Goal: Transaction & Acquisition: Purchase product/service

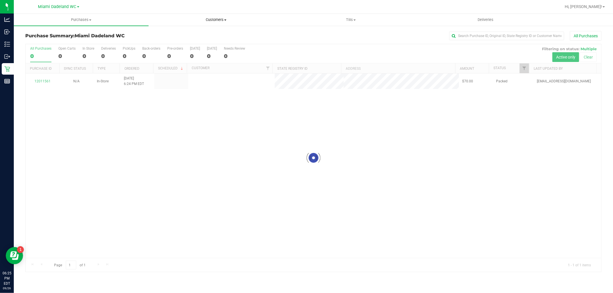
click at [194, 19] on span "Customers" at bounding box center [216, 19] width 134 height 5
click at [179, 36] on span "All customers" at bounding box center [168, 34] width 41 height 5
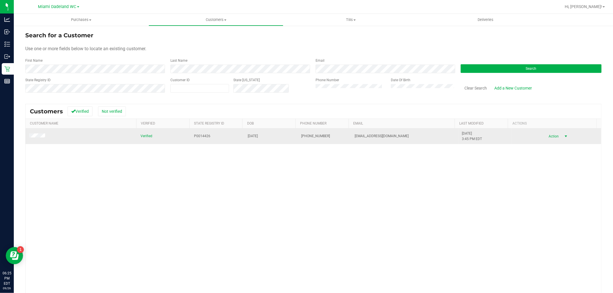
click at [563, 139] on span "select" at bounding box center [565, 136] width 5 height 5
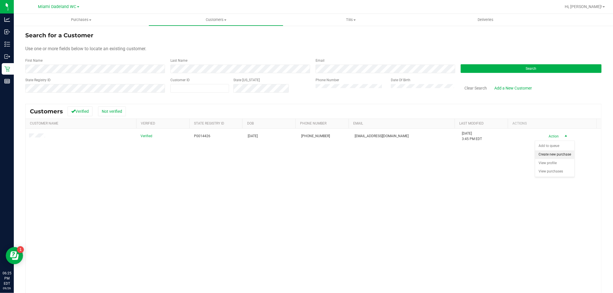
click at [553, 155] on li "Create new purchase" at bounding box center [554, 155] width 39 height 9
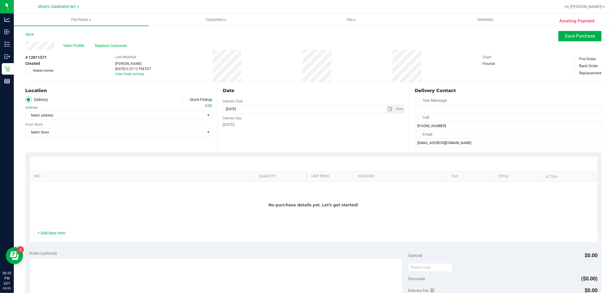
click at [199, 100] on label "Store Pickup" at bounding box center [197, 100] width 32 height 7
click at [0, 0] on input "Store Pickup" at bounding box center [0, 0] width 0 height 0
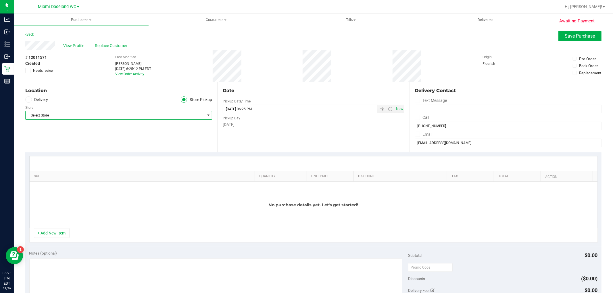
click at [168, 113] on span "Select Store" at bounding box center [115, 115] width 179 height 8
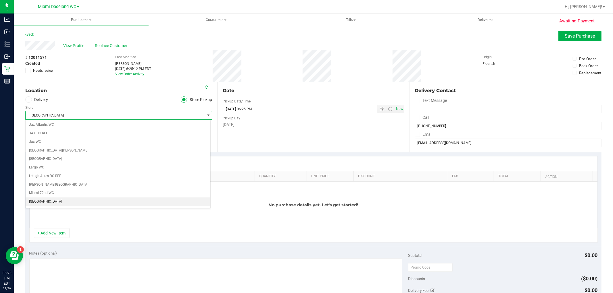
scroll to position [137, 0]
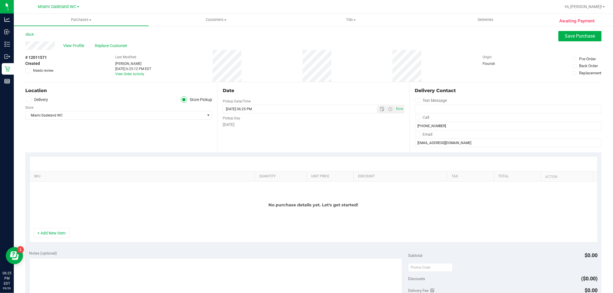
click at [261, 140] on div "Date Pickup Date/Time [DATE] Now [DATE] 06:25 PM Now Pickup Day [DATE]" at bounding box center [313, 117] width 192 height 70
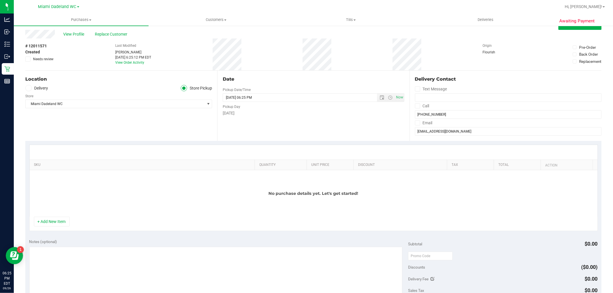
scroll to position [32, 0]
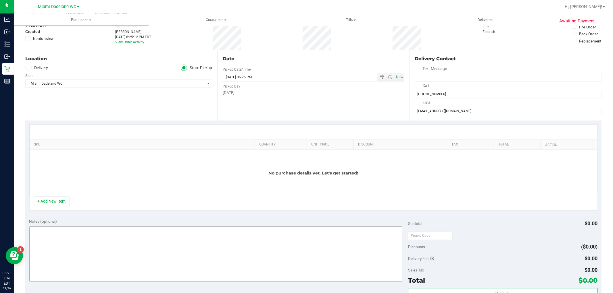
click at [62, 203] on button "+ Add New Item" at bounding box center [52, 201] width 36 height 10
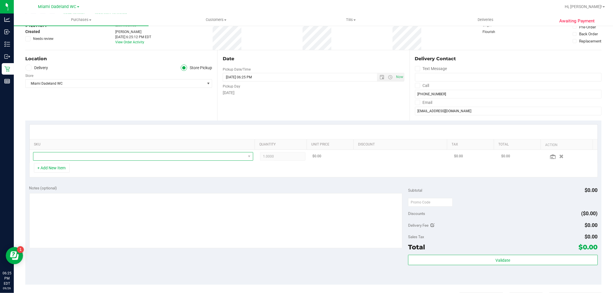
click at [69, 161] on span "NO DATA FOUND" at bounding box center [143, 156] width 220 height 9
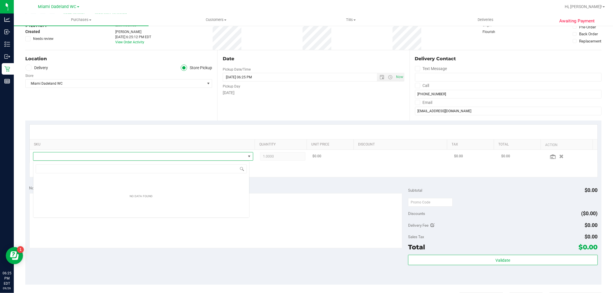
scroll to position [9, 216]
click at [71, 156] on span "NO DATA FOUND" at bounding box center [139, 157] width 212 height 8
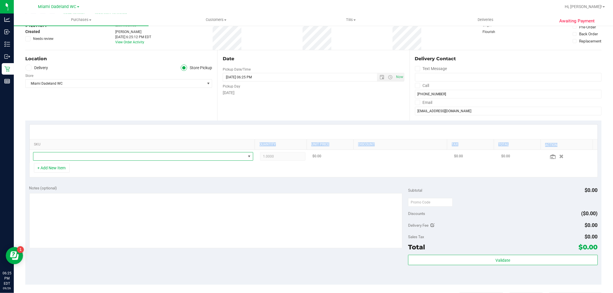
click at [74, 150] on div "SKU Quantity Unit Price Discount Tax Total Action 1.0000 1 $0.00 $0.00 $0.00" at bounding box center [313, 143] width 568 height 39
click at [76, 156] on span "NO DATA FOUND" at bounding box center [139, 157] width 212 height 8
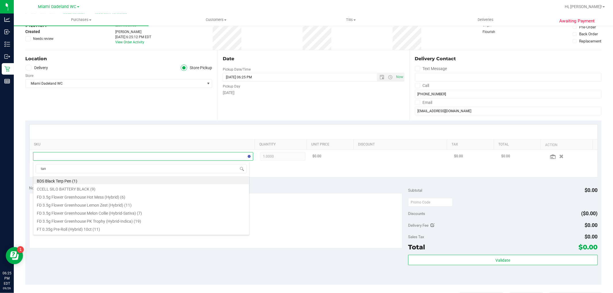
type input "tang"
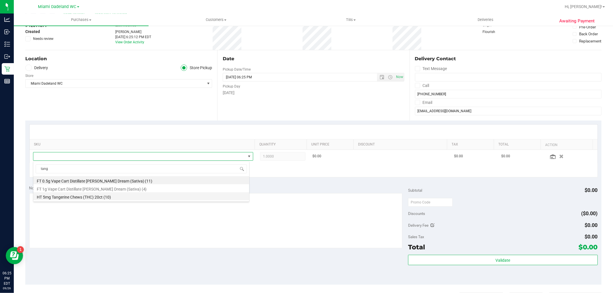
click at [81, 196] on li "HT 5mg Tangerine Chews (THC) 20ct (10)" at bounding box center [141, 196] width 216 height 8
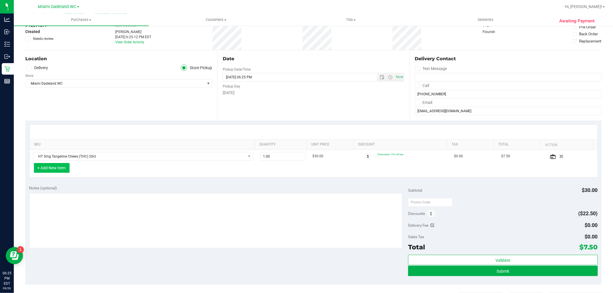
click at [61, 169] on button "+ Add New Item" at bounding box center [52, 168] width 36 height 10
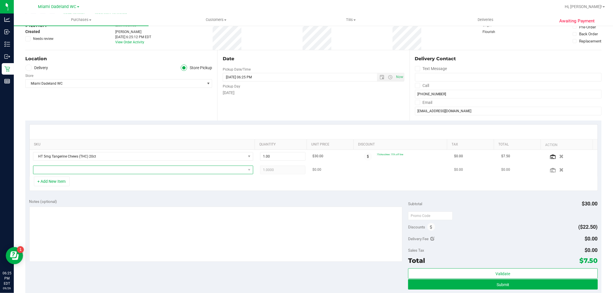
click at [61, 171] on span "NO DATA FOUND" at bounding box center [139, 170] width 212 height 8
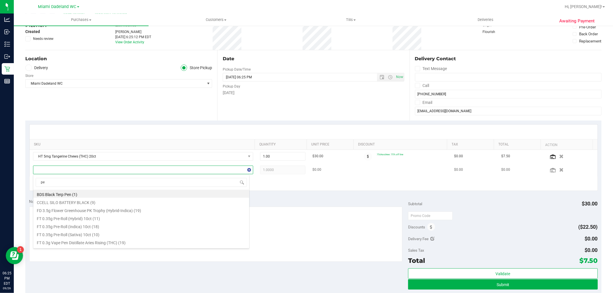
type input "pep"
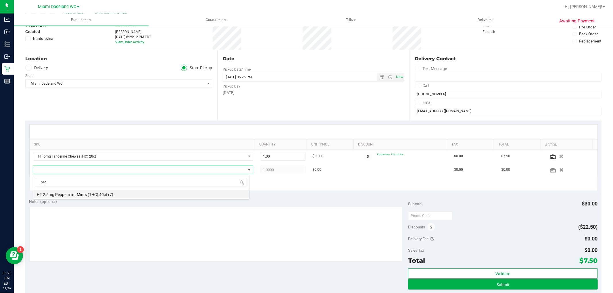
click at [70, 194] on li "HT 2.5mg Peppermint Mints (THC) 40ct (7)" at bounding box center [141, 194] width 216 height 8
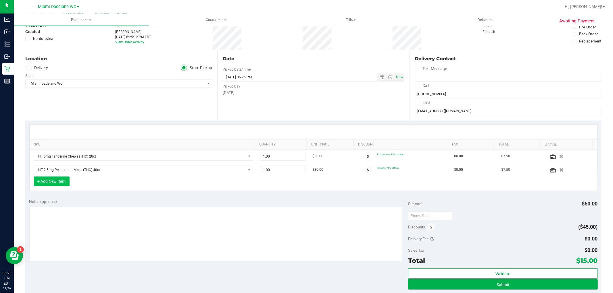
click at [55, 185] on button "+ Add New Item" at bounding box center [52, 182] width 36 height 10
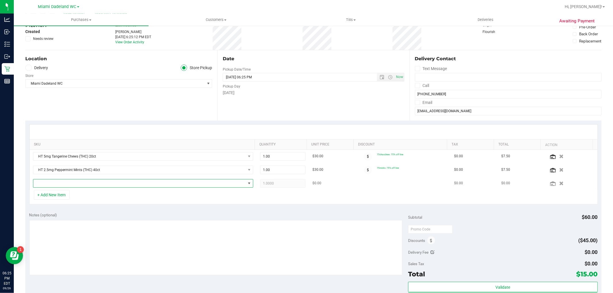
click at [81, 183] on span "NO DATA FOUND" at bounding box center [139, 184] width 212 height 8
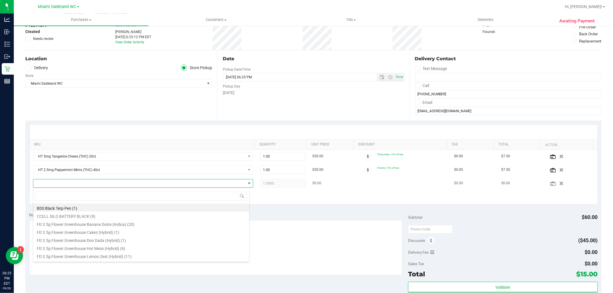
scroll to position [9, 214]
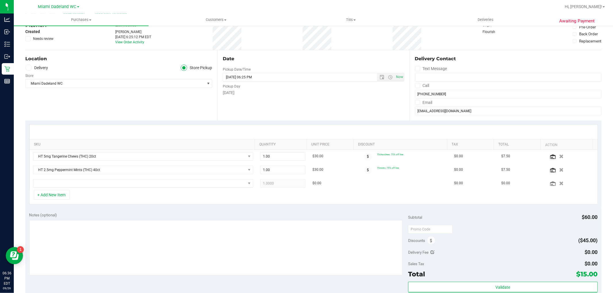
click at [181, 108] on div "Location Delivery Store Pickup Store [GEOGRAPHIC_DATA] WC Select Store [PERSON_…" at bounding box center [121, 85] width 192 height 70
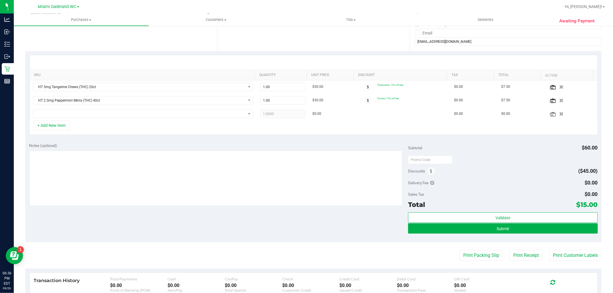
scroll to position [159, 0]
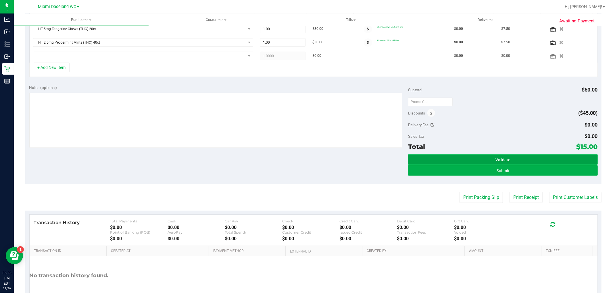
click at [499, 165] on button "Validate" at bounding box center [502, 160] width 189 height 10
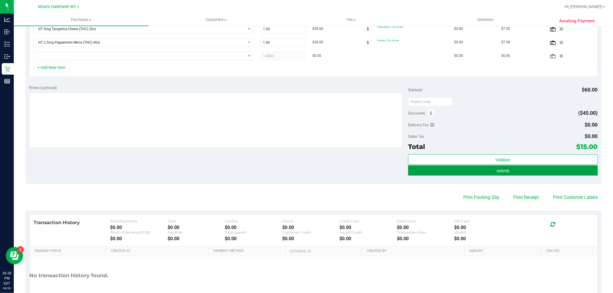
click at [499, 173] on span "Submit" at bounding box center [502, 171] width 13 height 5
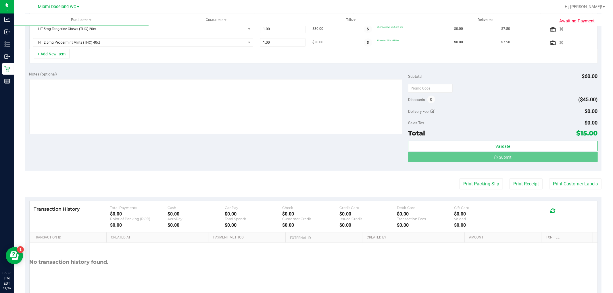
scroll to position [160, 0]
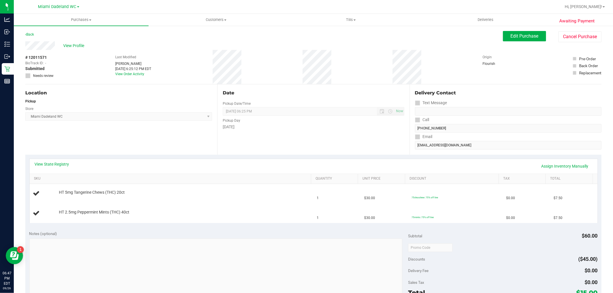
click at [266, 152] on div "Date Pickup Date/Time [DATE] Now [DATE] 06:25 PM Now Pickup Day [DATE]" at bounding box center [313, 119] width 192 height 70
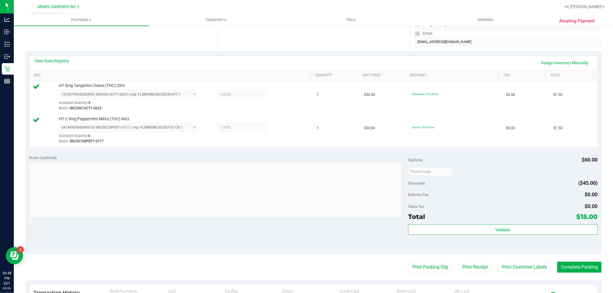
scroll to position [191, 0]
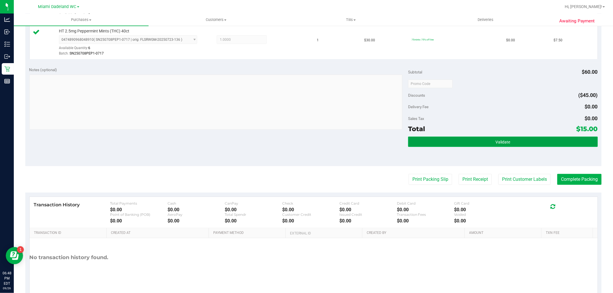
click at [480, 144] on button "Validate" at bounding box center [502, 142] width 189 height 10
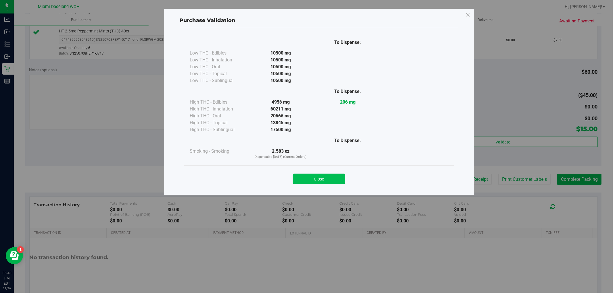
click at [315, 178] on button "Close" at bounding box center [319, 179] width 52 height 10
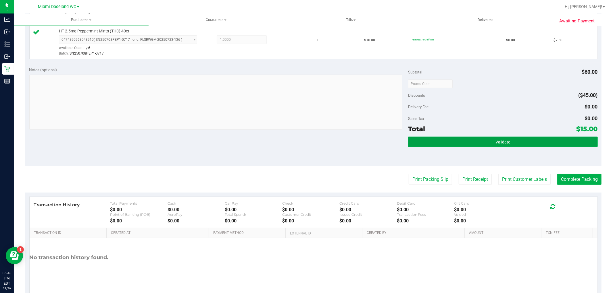
click at [419, 138] on button "Validate" at bounding box center [502, 142] width 189 height 10
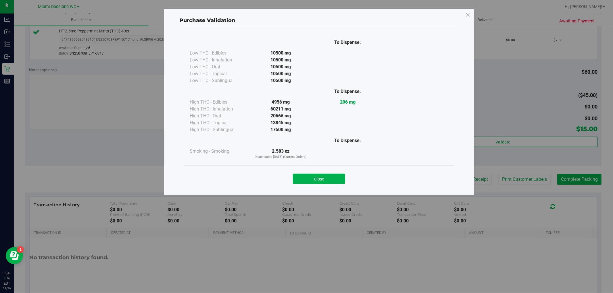
drag, startPoint x: 268, startPoint y: 114, endPoint x: 291, endPoint y: 116, distance: 23.1
click at [291, 116] on div "20666 mg" at bounding box center [280, 116] width 67 height 7
click at [310, 182] on button "Close" at bounding box center [319, 179] width 52 height 10
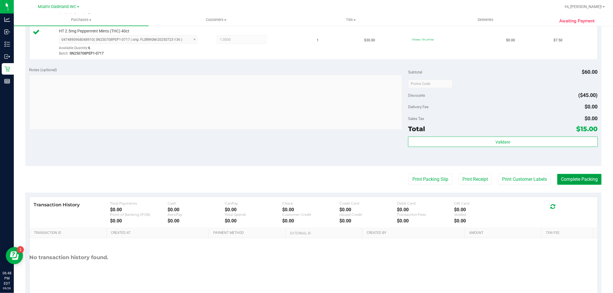
click at [576, 183] on button "Complete Packing" at bounding box center [579, 179] width 44 height 11
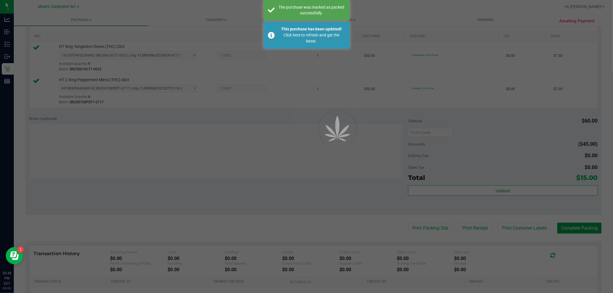
scroll to position [67, 0]
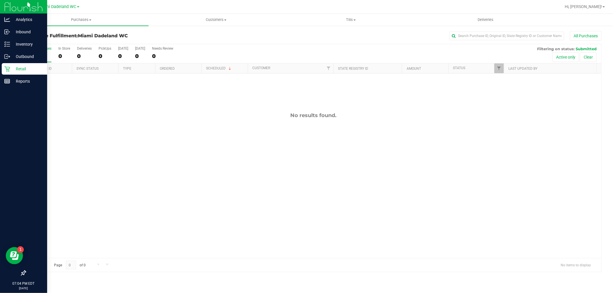
click at [18, 70] on p "Retail" at bounding box center [27, 68] width 34 height 7
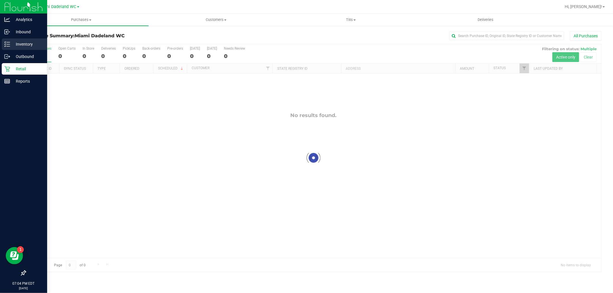
click at [18, 46] on p "Inventory" at bounding box center [27, 44] width 34 height 7
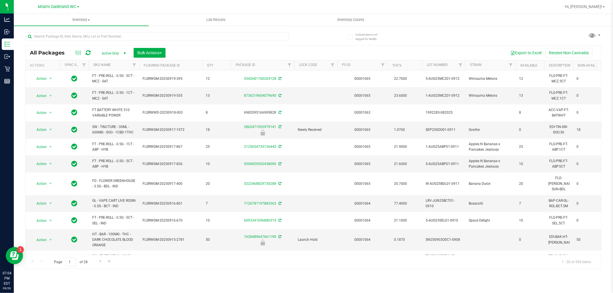
click at [349, 26] on div "Include items not tagged for facility All Packages Active Only Active Only Lab …" at bounding box center [313, 112] width 599 height 175
click at [343, 22] on span "Inventory Counts" at bounding box center [350, 19] width 43 height 5
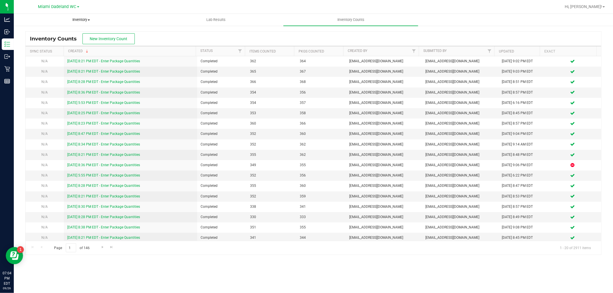
click at [93, 25] on uib-tab-heading "Inventory All packages All inventory Waste log Create inventory" at bounding box center [81, 19] width 134 height 11
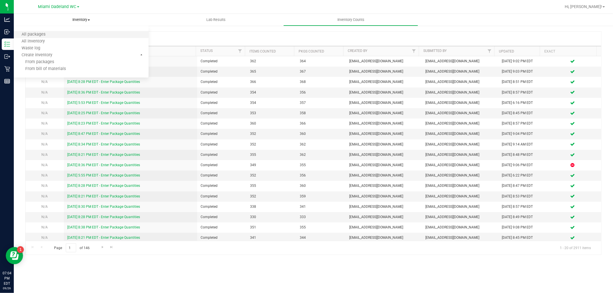
click at [64, 36] on li "All packages" at bounding box center [81, 34] width 135 height 7
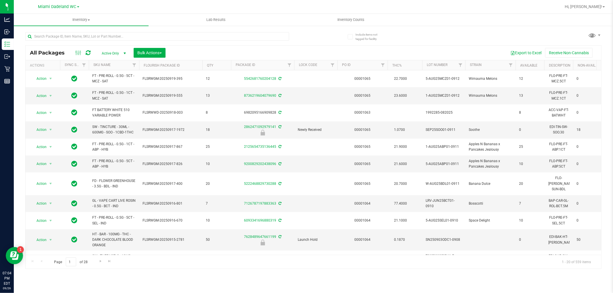
click at [111, 65] on th "SKU Name" at bounding box center [114, 65] width 50 height 10
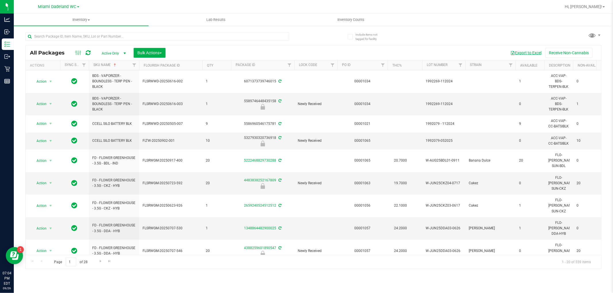
click at [517, 52] on button "Export to Excel" at bounding box center [525, 53] width 38 height 10
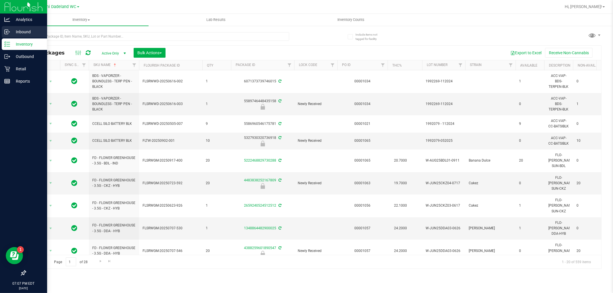
click at [24, 37] on div "Inbound" at bounding box center [24, 31] width 45 height 11
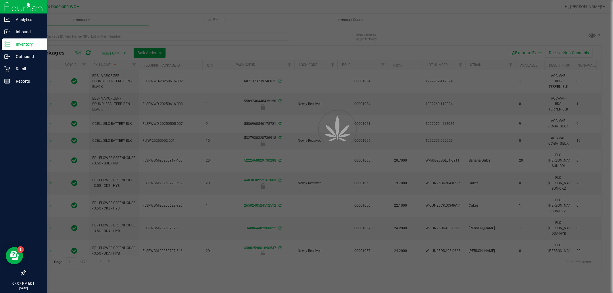
click at [17, 48] on div "Inventory" at bounding box center [24, 43] width 45 height 11
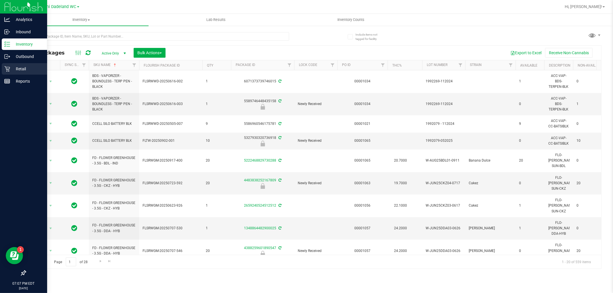
click at [24, 67] on p "Retail" at bounding box center [27, 68] width 34 height 7
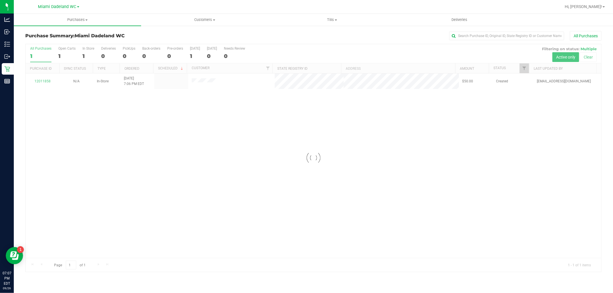
click at [336, 42] on div "Purchase Summary: Miami Dadeland WC All Purchases" at bounding box center [313, 37] width 576 height 13
click at [339, 32] on div "All Purchases" at bounding box center [409, 36] width 384 height 10
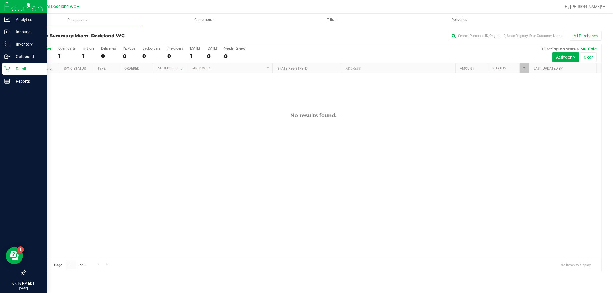
click at [21, 70] on p "Retail" at bounding box center [27, 68] width 34 height 7
click at [22, 33] on p "Inbound" at bounding box center [27, 31] width 34 height 7
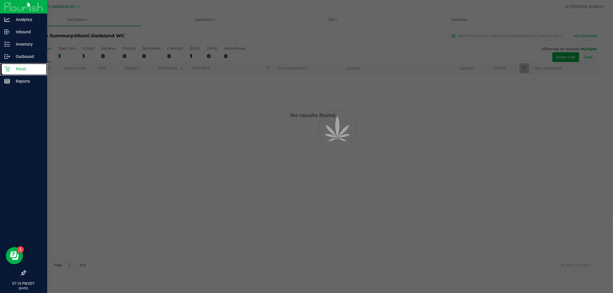
click at [21, 70] on p "Retail" at bounding box center [27, 68] width 34 height 7
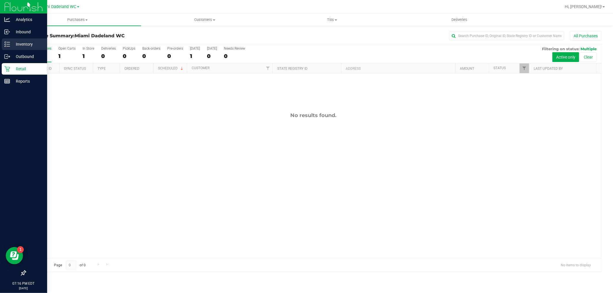
click at [23, 42] on p "Inventory" at bounding box center [27, 44] width 34 height 7
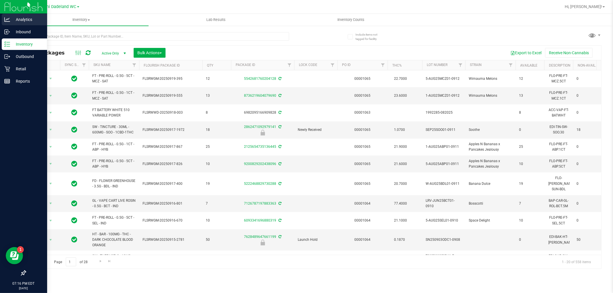
click at [24, 23] on div "Analytics" at bounding box center [24, 19] width 45 height 11
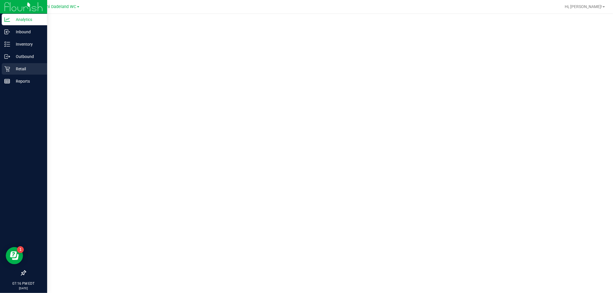
click at [30, 66] on p "Retail" at bounding box center [27, 68] width 34 height 7
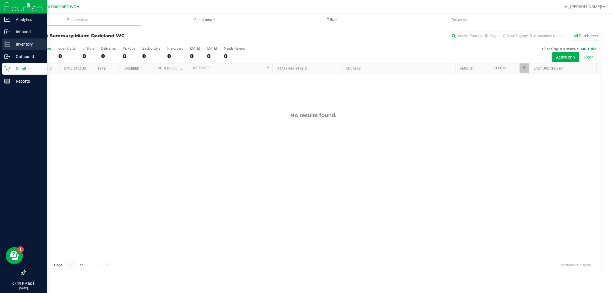
click at [29, 45] on p "Inventory" at bounding box center [27, 44] width 34 height 7
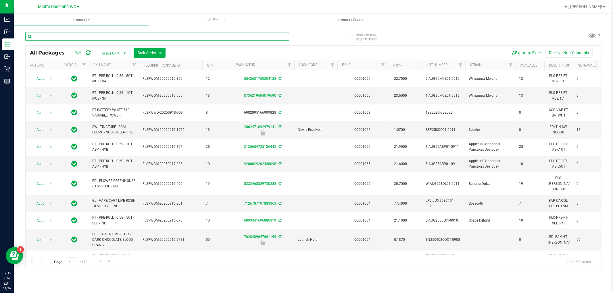
click at [70, 35] on input "text" at bounding box center [157, 36] width 264 height 9
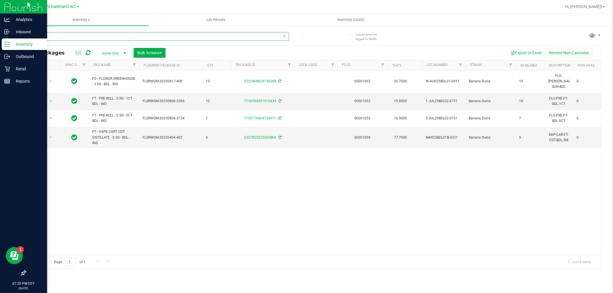
type input "bdl"
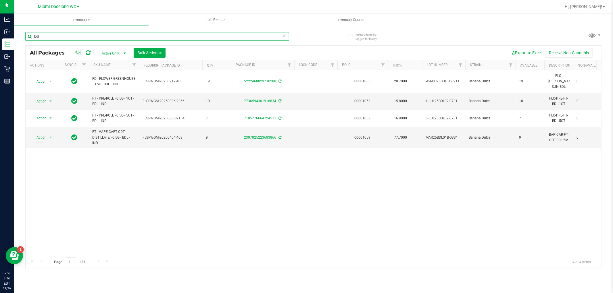
click at [81, 32] on input "bdl" at bounding box center [157, 36] width 264 height 9
click at [80, 36] on input "bdl" at bounding box center [157, 36] width 264 height 9
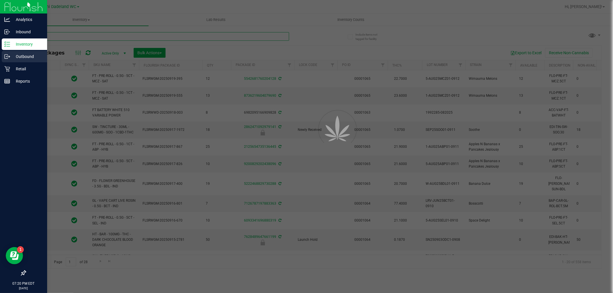
type input "[DATE]"
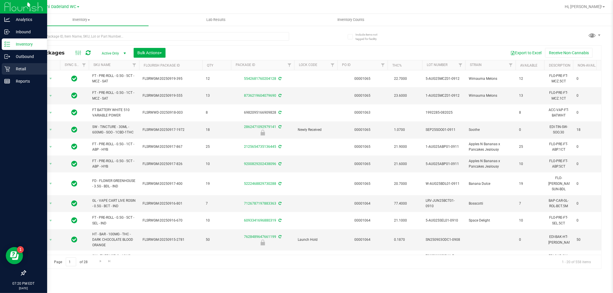
click at [25, 66] on p "Retail" at bounding box center [27, 68] width 34 height 7
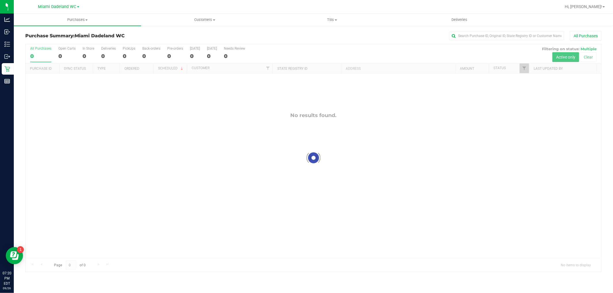
click at [153, 32] on div "Purchase Summary: Miami Dadeland WC All Purchases" at bounding box center [313, 37] width 576 height 13
